Goal: Task Accomplishment & Management: Manage account settings

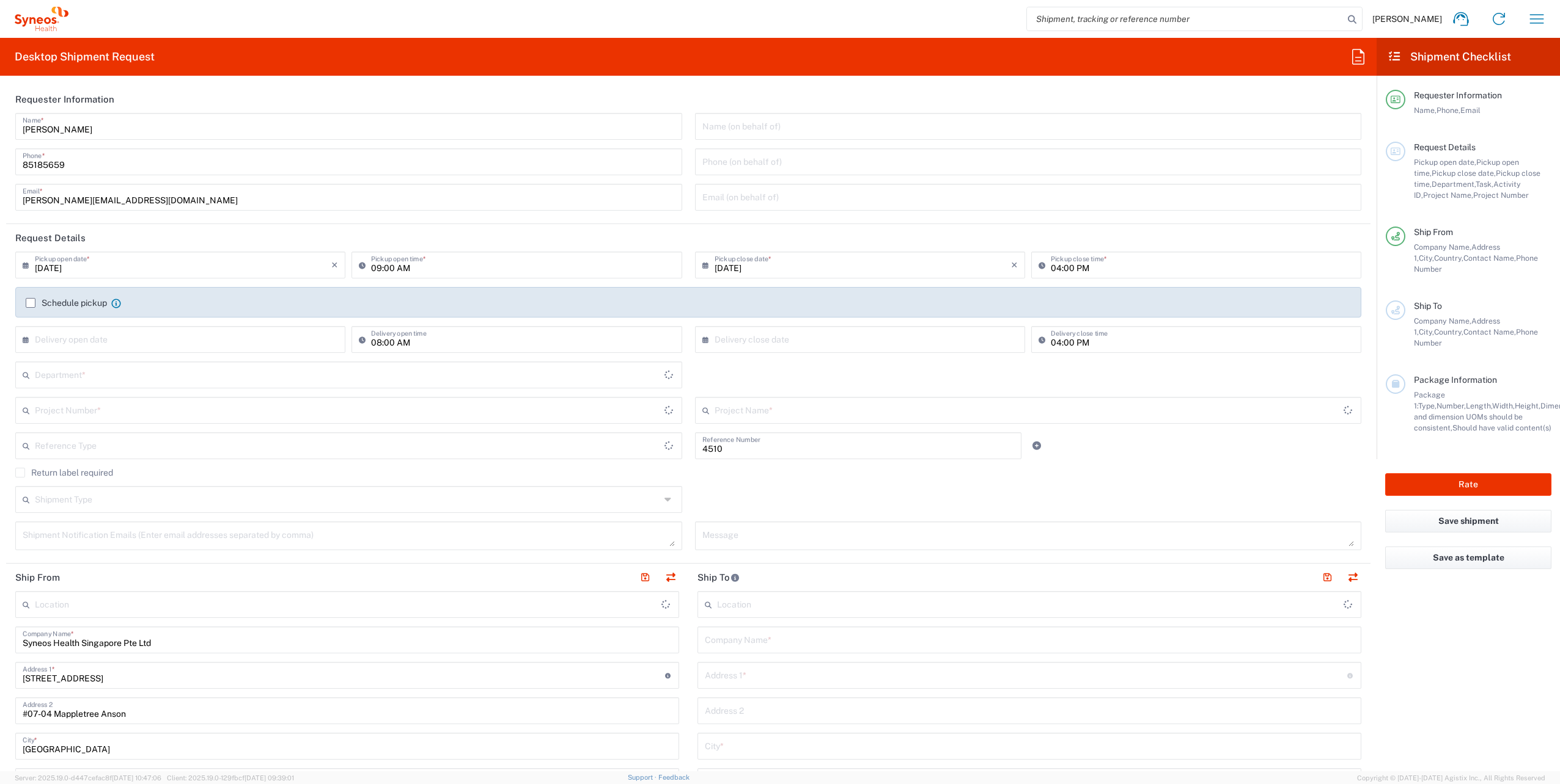
type input "Department"
type input "[GEOGRAPHIC_DATA]"
type input "Syneos Health Singapore PteLtd"
click at [1537, 16] on icon "button" at bounding box center [1536, 18] width 19 height 19
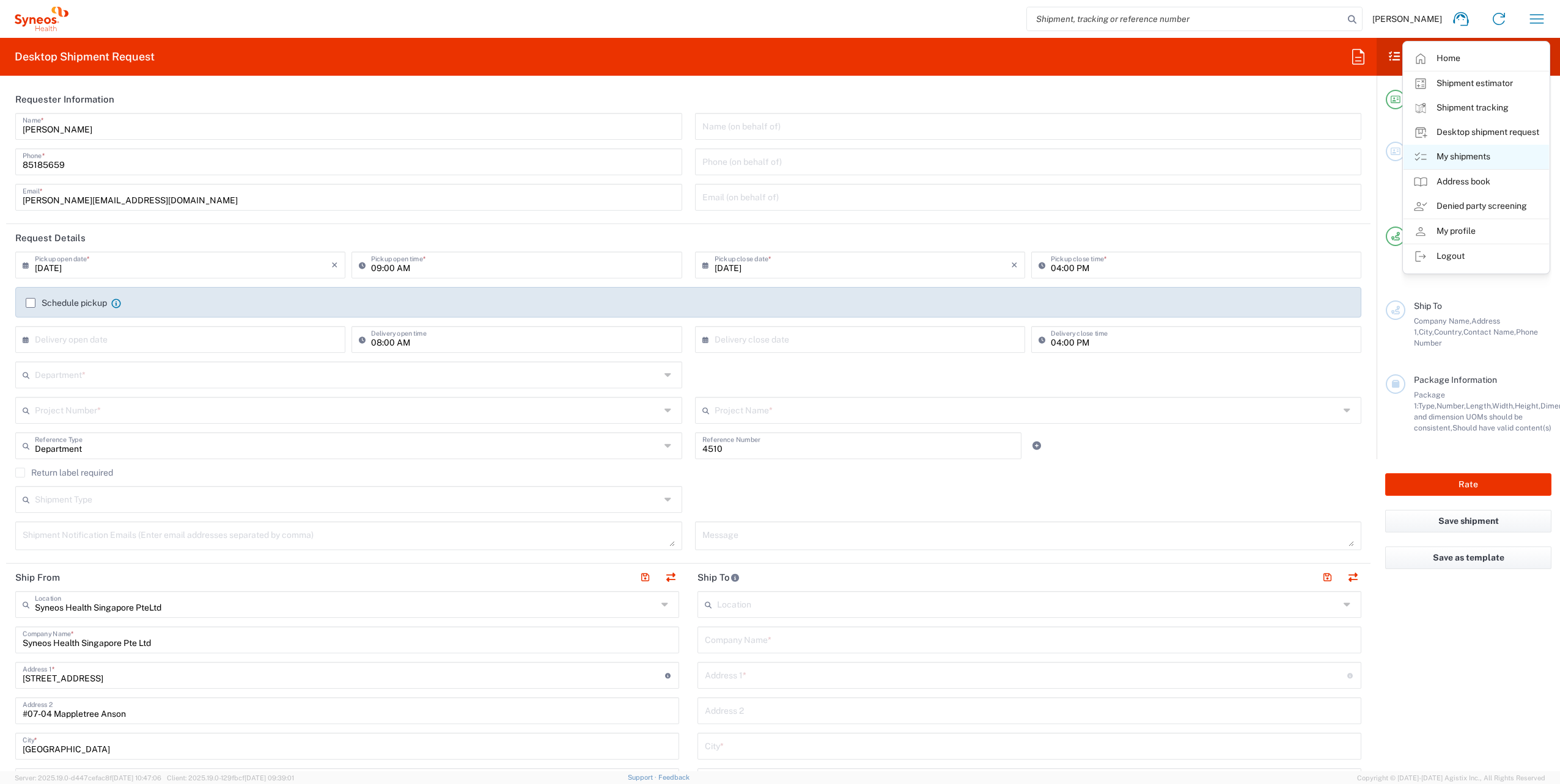
click at [1454, 157] on link "My shipments" at bounding box center [1475, 158] width 145 height 25
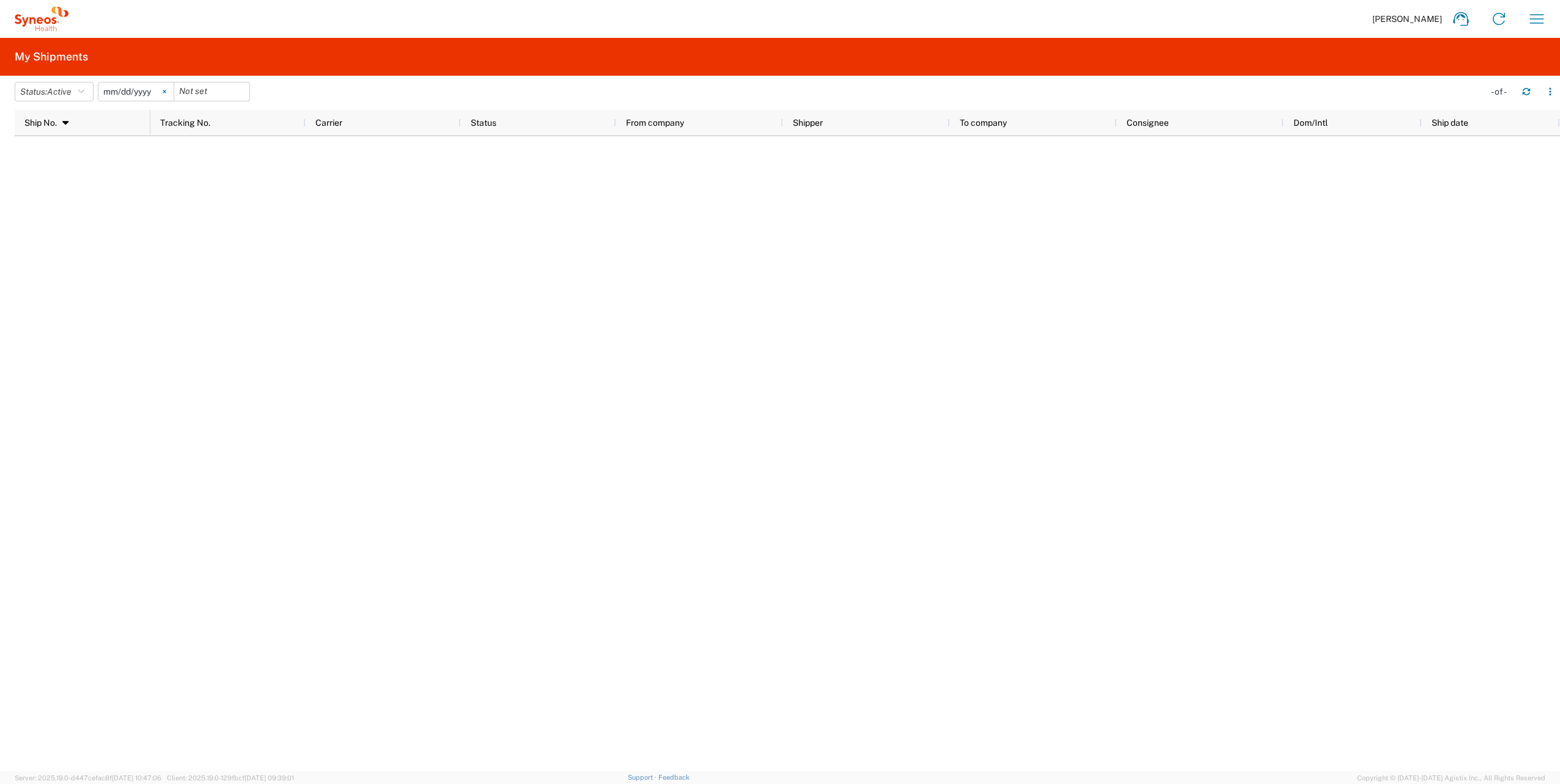
click at [167, 87] on svg-icon at bounding box center [164, 92] width 18 height 18
click at [85, 91] on icon "button" at bounding box center [81, 92] width 6 height 9
click at [55, 158] on span "All" at bounding box center [86, 157] width 143 height 19
